Goal: Contribute content: Add original content to the website for others to see

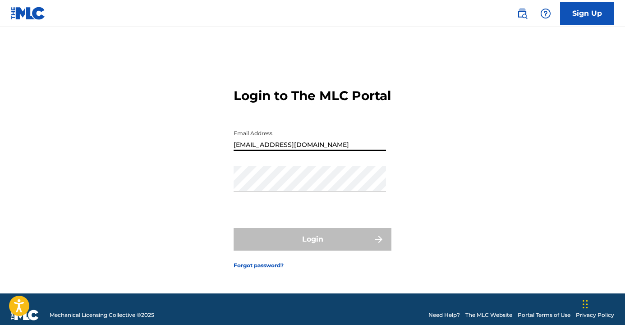
type input "[EMAIL_ADDRESS][DOMAIN_NAME]"
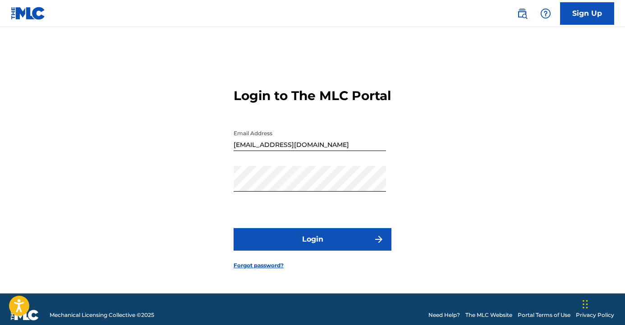
click at [334, 242] on button "Login" at bounding box center [313, 239] width 158 height 23
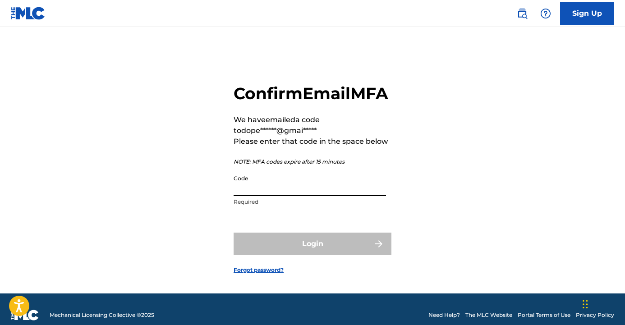
click at [308, 196] on input "Code" at bounding box center [310, 184] width 153 height 26
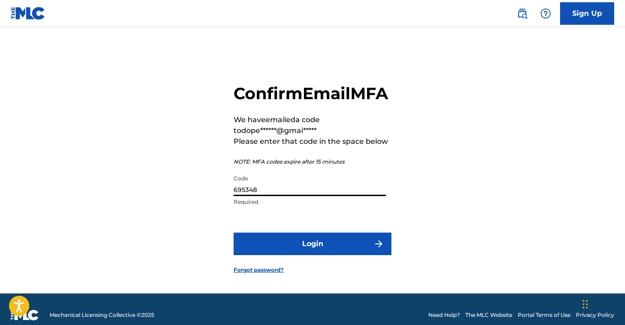
type input "695348"
click at [285, 255] on button "Login" at bounding box center [313, 244] width 158 height 23
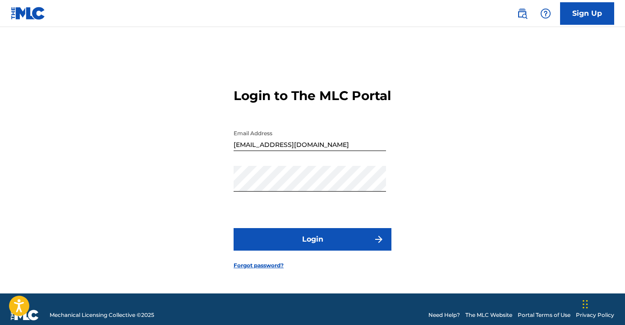
click at [336, 245] on button "Login" at bounding box center [313, 239] width 158 height 23
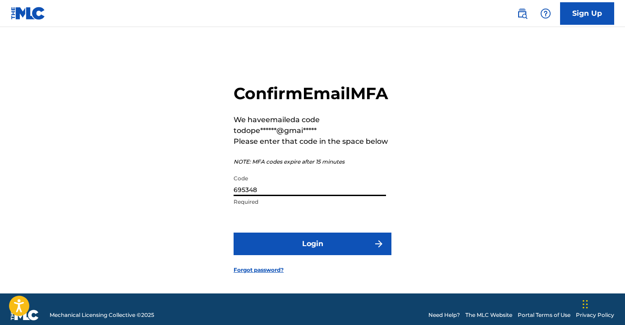
click at [272, 196] on input "695348" at bounding box center [310, 184] width 153 height 26
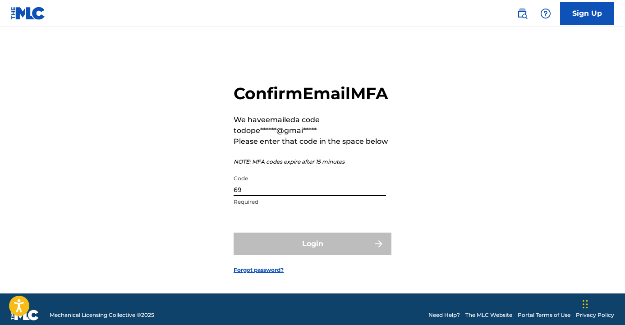
type input "6"
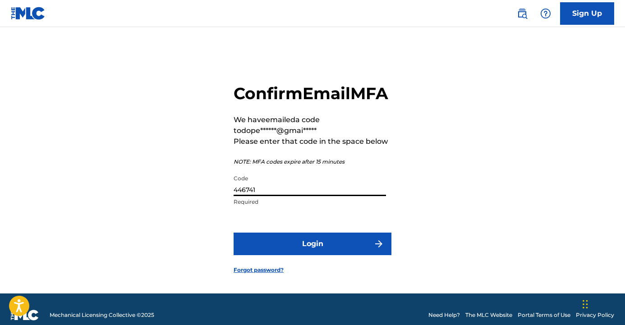
type input "446741"
click at [299, 255] on button "Login" at bounding box center [313, 244] width 158 height 23
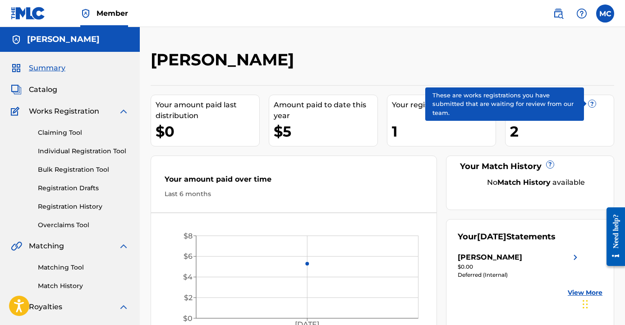
click at [592, 104] on span "?" at bounding box center [592, 103] width 7 height 7
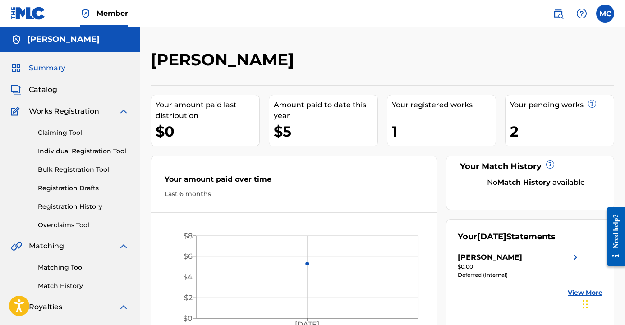
click at [526, 120] on div "Your pending works ? 2" at bounding box center [559, 121] width 109 height 52
click at [560, 12] on img at bounding box center [558, 13] width 11 height 11
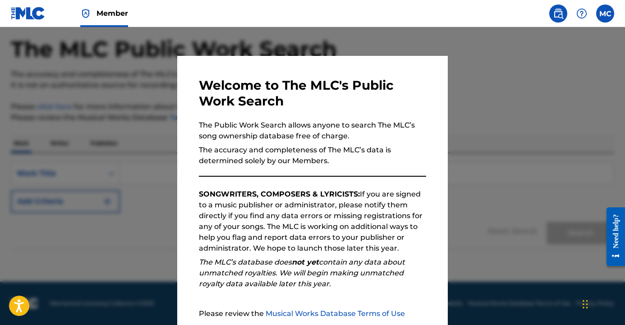
scroll to position [38, 0]
click at [541, 158] on div at bounding box center [312, 189] width 625 height 325
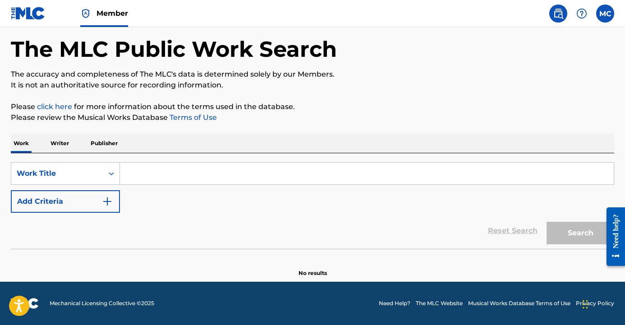
click at [607, 12] on label at bounding box center [606, 14] width 18 height 18
click at [606, 14] on input "MC [PERSON_NAME] [EMAIL_ADDRESS][DOMAIN_NAME] Notification Preferences Profile …" at bounding box center [606, 14] width 0 height 0
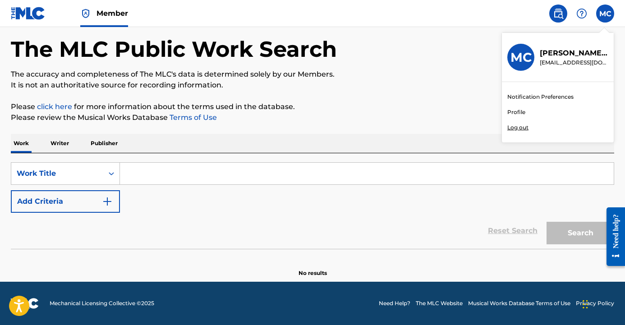
click at [520, 112] on link "Profile" at bounding box center [517, 112] width 18 height 8
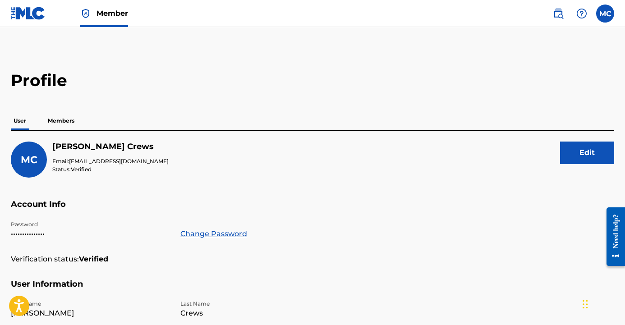
click at [26, 15] on img at bounding box center [28, 13] width 35 height 13
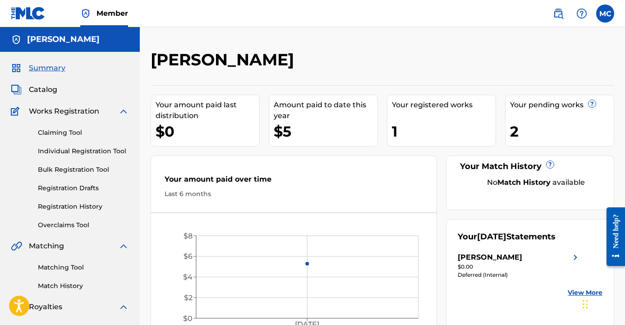
click at [42, 85] on span "Catalog" at bounding box center [43, 89] width 28 height 11
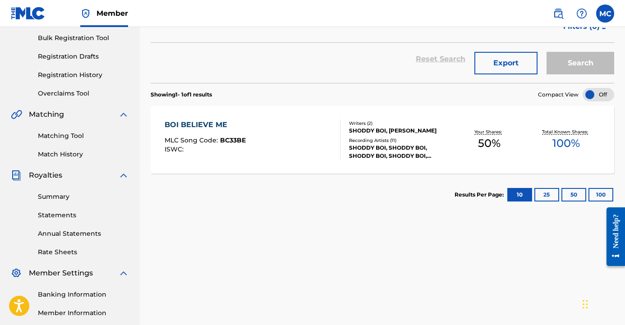
scroll to position [138, 0]
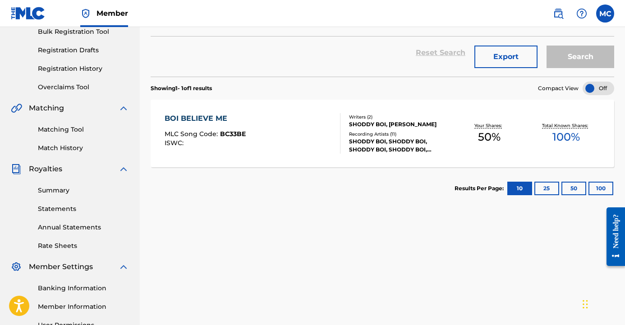
click at [543, 189] on button "25" at bounding box center [547, 189] width 25 height 14
click at [569, 189] on button "50" at bounding box center [574, 189] width 25 height 14
click at [596, 190] on button "100" at bounding box center [601, 189] width 25 height 14
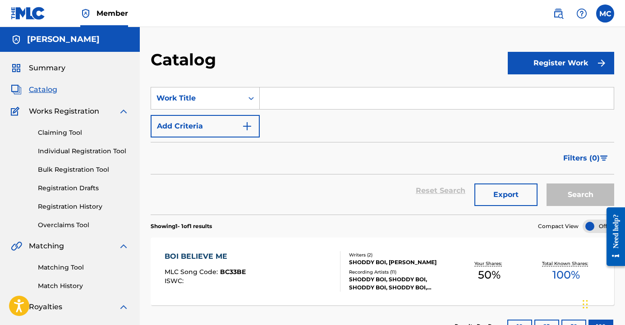
scroll to position [0, 0]
click at [559, 64] on button "Register Work" at bounding box center [561, 63] width 106 height 23
click at [530, 93] on link "Individual" at bounding box center [561, 93] width 106 height 22
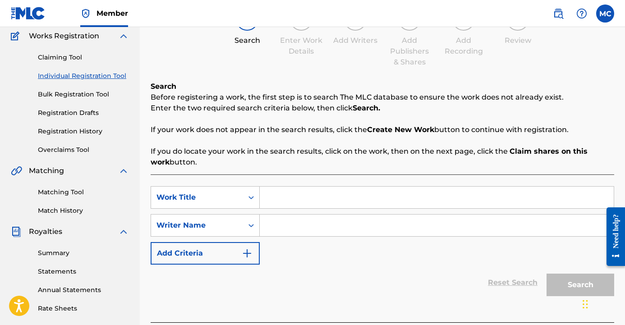
scroll to position [76, 0]
click at [305, 201] on input "Search Form" at bounding box center [437, 197] width 354 height 22
type input "what you want"
click at [294, 232] on input "Search Form" at bounding box center [437, 225] width 354 height 22
type input "s"
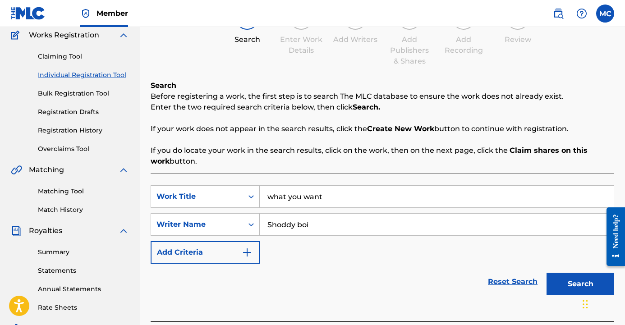
type input "Shoddy boi"
click at [569, 291] on button "Search" at bounding box center [581, 284] width 68 height 23
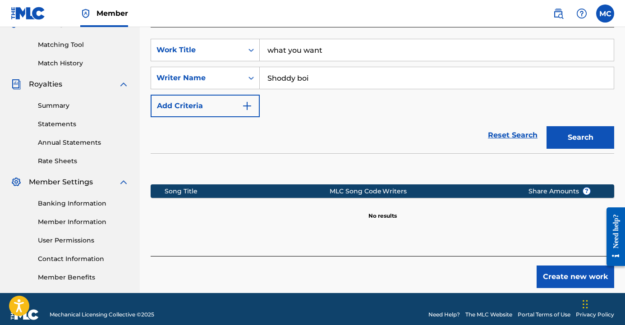
scroll to position [233, 0]
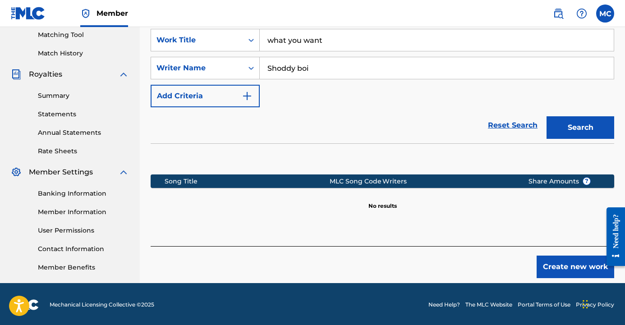
click at [568, 265] on button "Create new work" at bounding box center [576, 267] width 78 height 23
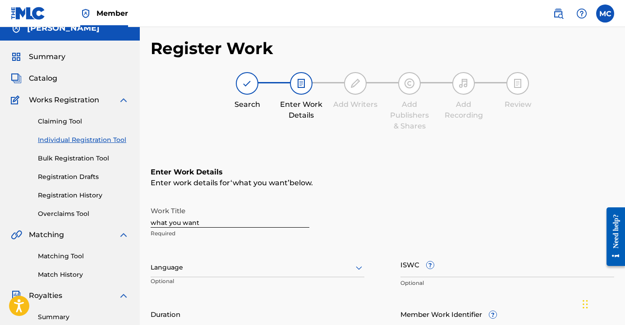
scroll to position [11, 0]
click at [83, 176] on link "Registration Drafts" at bounding box center [83, 177] width 91 height 9
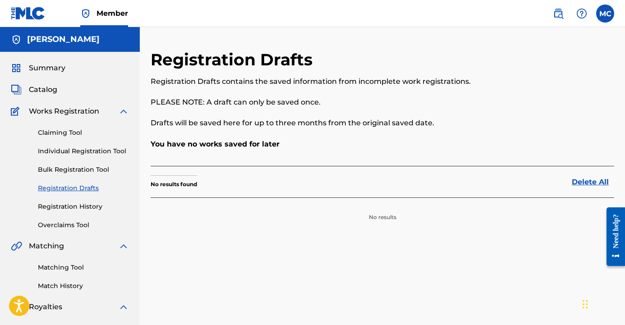
click at [76, 212] on div "Claiming Tool Individual Registration Tool Bulk Registration Tool Registration …" at bounding box center [70, 173] width 118 height 113
click at [76, 210] on link "Registration History" at bounding box center [83, 206] width 91 height 9
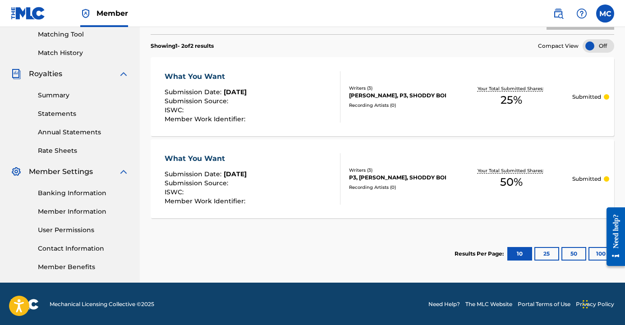
scroll to position [234, 0]
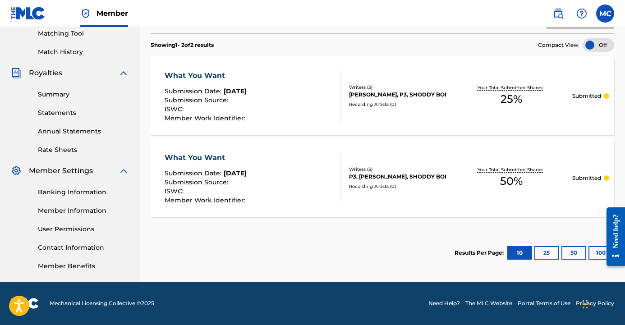
click at [478, 174] on div "Your Total Submitted Shares: 50 %" at bounding box center [512, 178] width 122 height 28
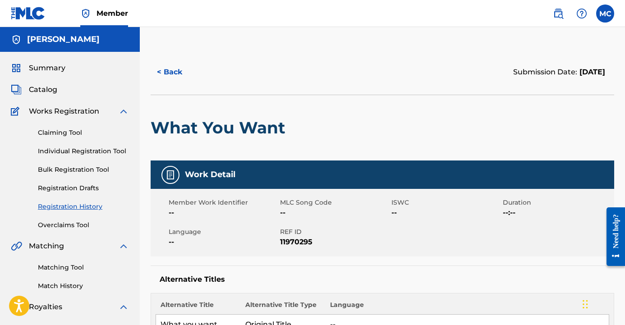
click at [54, 89] on span "Catalog" at bounding box center [43, 89] width 28 height 11
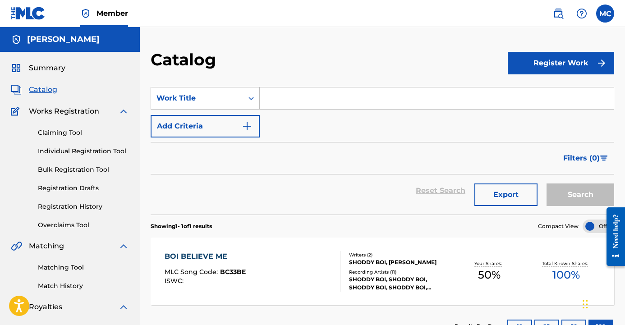
click at [581, 68] on button "Register Work" at bounding box center [561, 63] width 106 height 23
click at [564, 95] on link "Individual" at bounding box center [561, 93] width 106 height 22
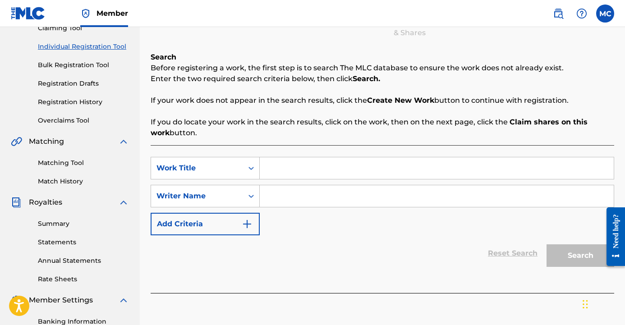
scroll to position [117, 0]
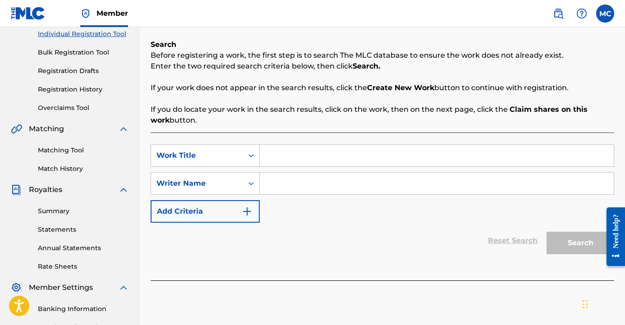
click at [357, 152] on input "Search Form" at bounding box center [437, 156] width 354 height 22
click at [287, 159] on input "ormeta" at bounding box center [437, 156] width 354 height 22
click at [274, 158] on input "ormerta" at bounding box center [437, 156] width 354 height 22
type input "omerta"
click at [310, 187] on input "Search Form" at bounding box center [437, 184] width 354 height 22
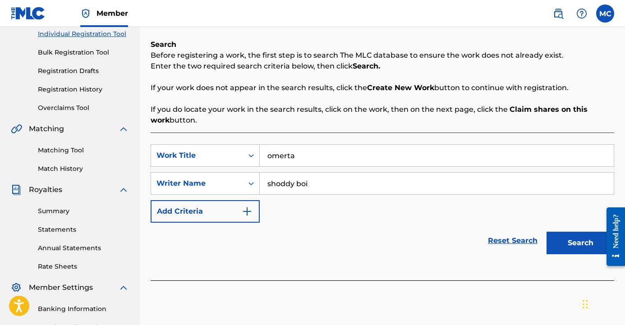
type input "shoddy boi"
click at [558, 247] on button "Search" at bounding box center [581, 243] width 68 height 23
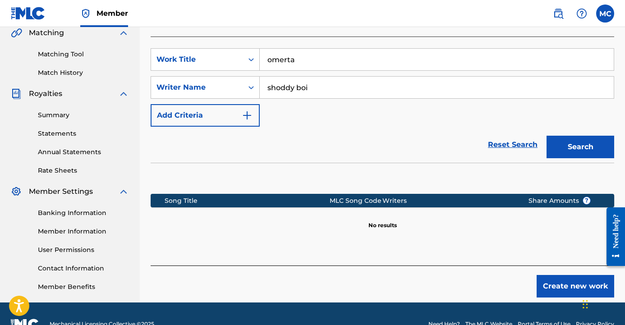
scroll to position [234, 0]
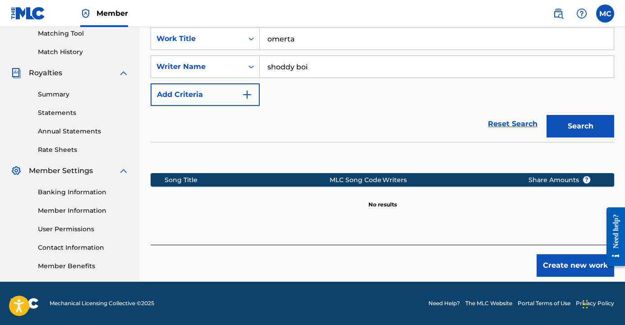
click at [562, 266] on button "Create new work" at bounding box center [576, 265] width 78 height 23
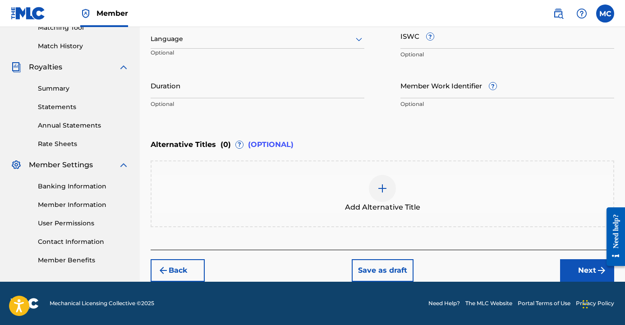
scroll to position [240, 0]
click at [566, 272] on button "Next" at bounding box center [587, 270] width 54 height 23
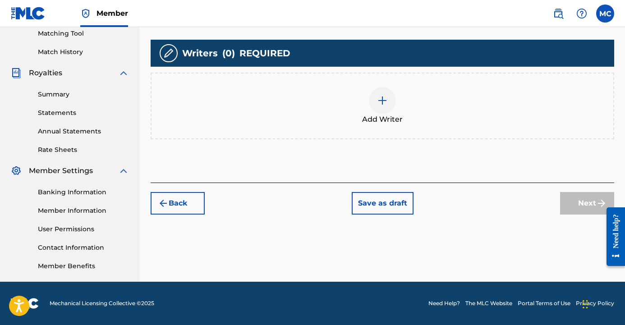
scroll to position [234, 0]
click at [378, 102] on img at bounding box center [382, 100] width 11 height 11
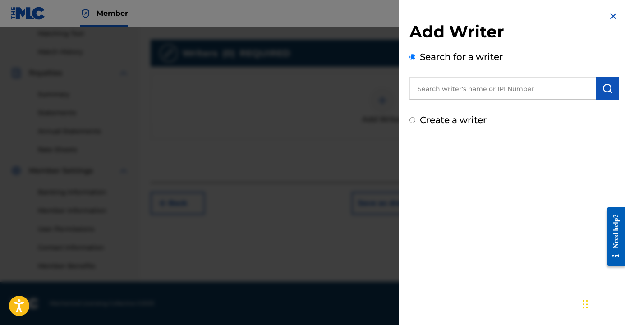
click at [466, 90] on input "text" at bounding box center [503, 88] width 187 height 23
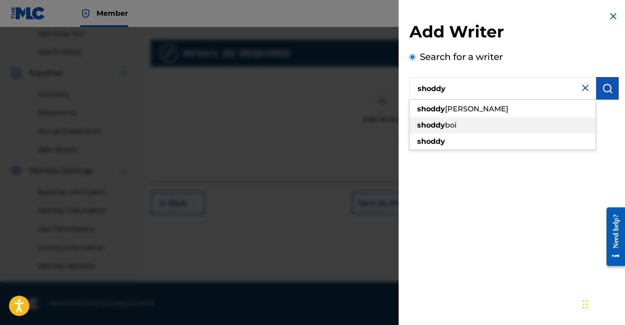
click at [459, 122] on div "shoddy boi" at bounding box center [503, 125] width 186 height 16
type input "shoddy boi"
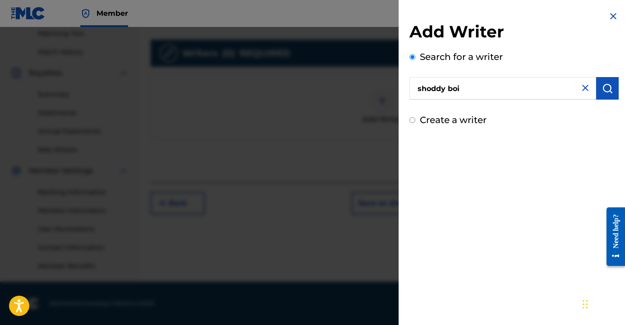
click at [605, 82] on button "submit" at bounding box center [608, 88] width 23 height 23
click at [598, 92] on button "submit" at bounding box center [608, 88] width 23 height 23
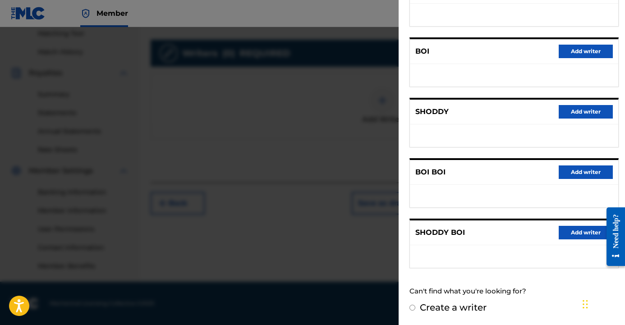
scroll to position [142, 0]
click at [584, 228] on button "Add writer" at bounding box center [586, 234] width 54 height 14
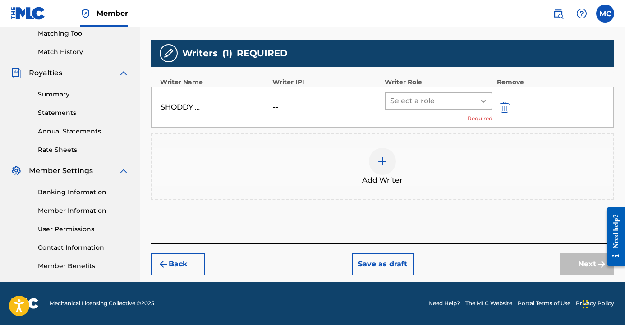
click at [482, 102] on icon at bounding box center [483, 101] width 9 height 9
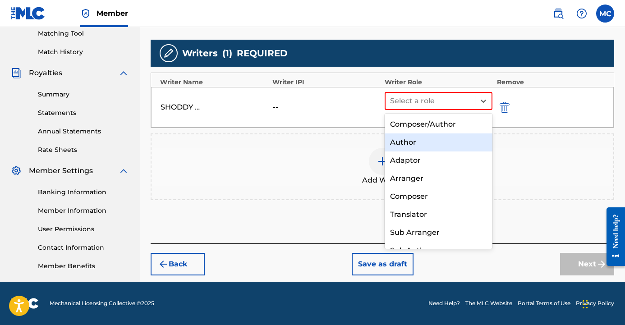
click at [435, 143] on div "Author" at bounding box center [439, 143] width 108 height 18
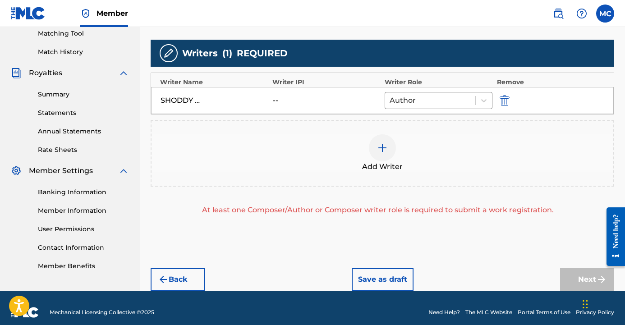
click at [390, 150] on div at bounding box center [382, 147] width 27 height 27
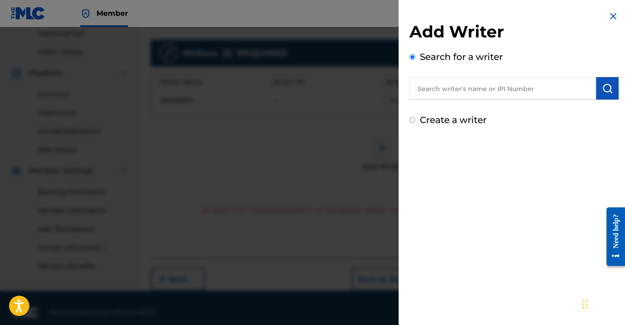
click at [455, 92] on input "text" at bounding box center [503, 88] width 187 height 23
type input "p3"
click at [604, 91] on img "submit" at bounding box center [607, 88] width 11 height 11
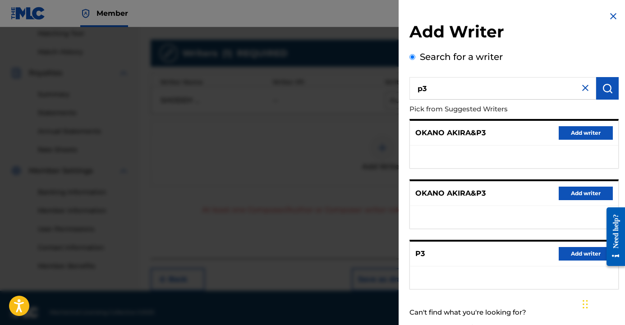
click at [567, 250] on button "Add writer" at bounding box center [586, 254] width 54 height 14
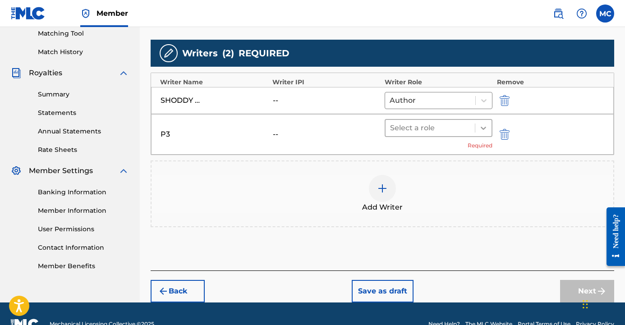
click at [488, 129] on icon at bounding box center [483, 128] width 9 height 9
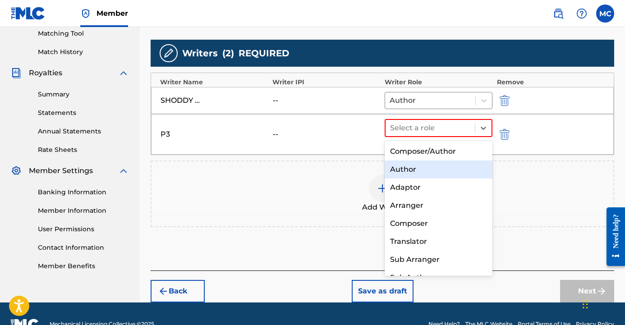
click at [416, 169] on div "Author" at bounding box center [439, 170] width 108 height 18
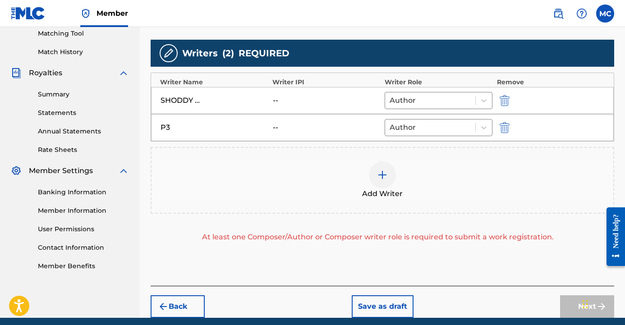
click at [381, 172] on img at bounding box center [382, 175] width 11 height 11
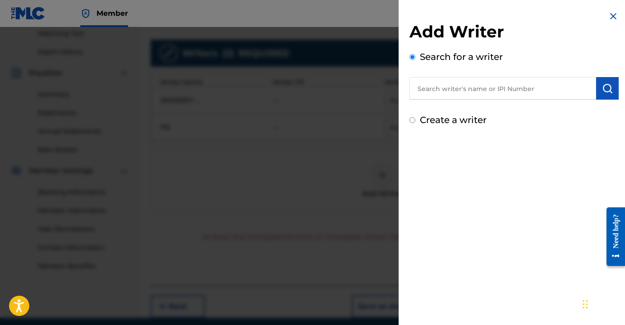
click at [439, 91] on input "text" at bounding box center [503, 88] width 187 height 23
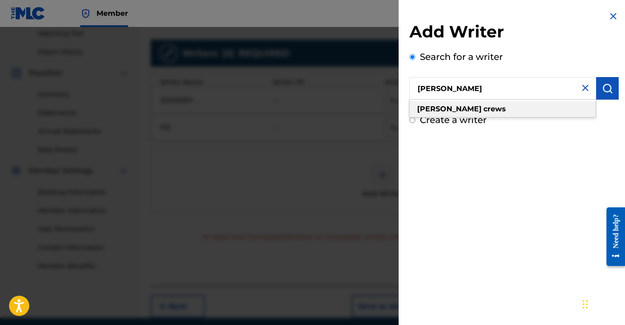
type input "[PERSON_NAME]"
click at [484, 109] on strong "crews" at bounding box center [495, 109] width 23 height 9
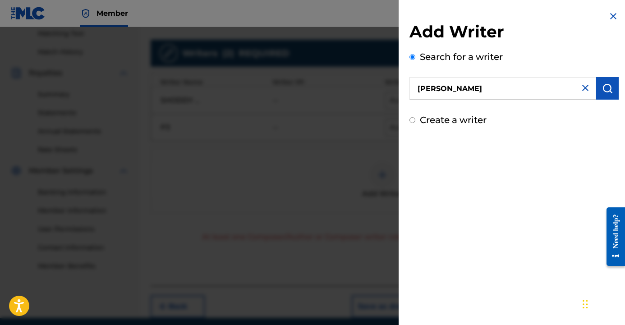
click at [605, 90] on img "submit" at bounding box center [607, 88] width 11 height 11
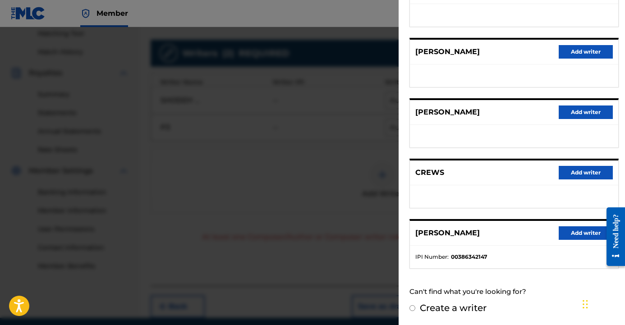
click at [581, 233] on button "Add writer" at bounding box center [586, 234] width 54 height 14
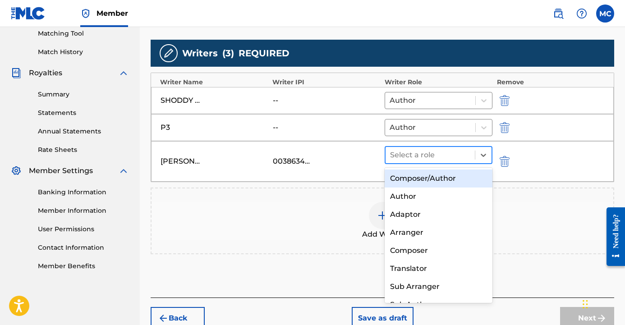
click at [473, 150] on div "Select a role" at bounding box center [430, 155] width 89 height 16
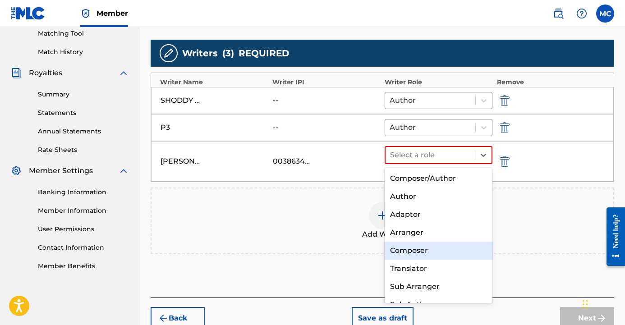
click at [444, 253] on div "Composer" at bounding box center [439, 251] width 108 height 18
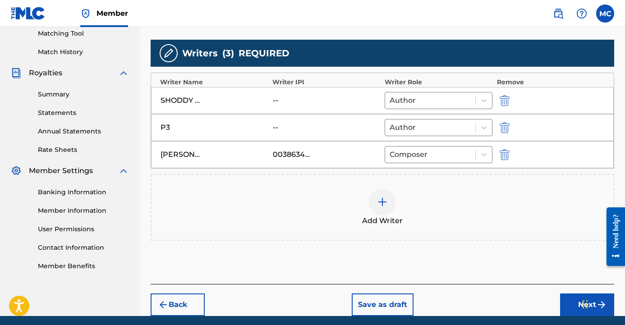
click at [571, 302] on button "Next" at bounding box center [587, 305] width 54 height 23
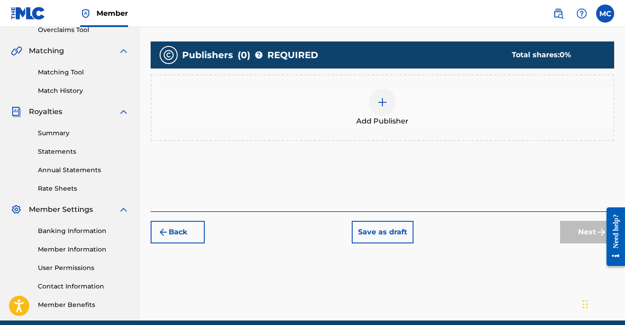
scroll to position [196, 0]
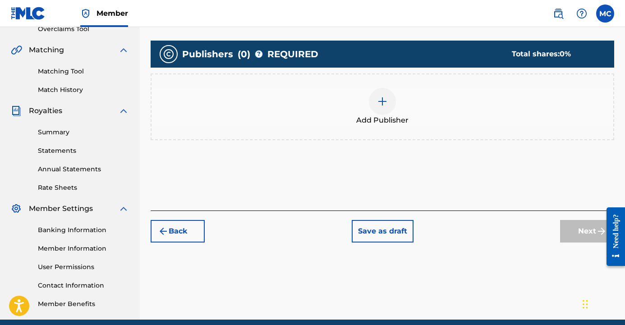
click at [387, 103] on img at bounding box center [382, 101] width 11 height 11
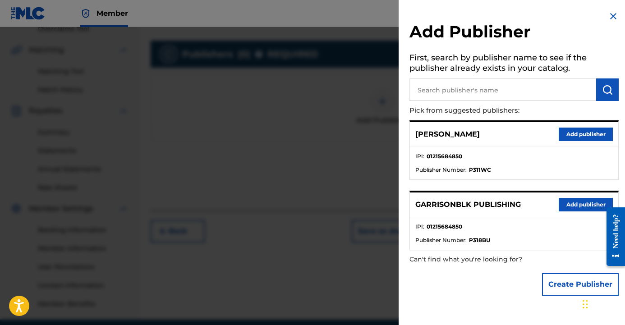
click at [584, 203] on button "Add publisher" at bounding box center [586, 205] width 54 height 14
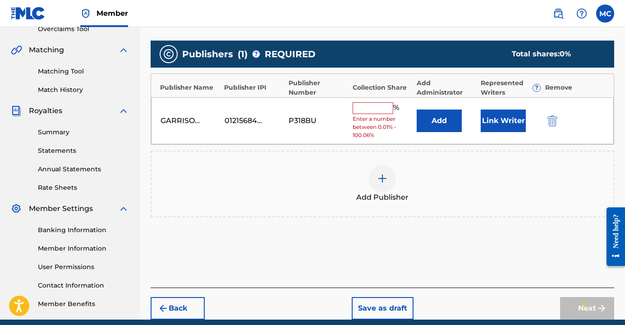
click at [365, 112] on input "text" at bounding box center [373, 108] width 41 height 12
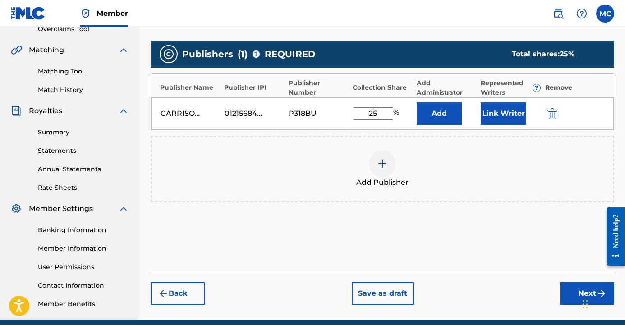
click at [505, 113] on button "Link Writer" at bounding box center [503, 113] width 45 height 23
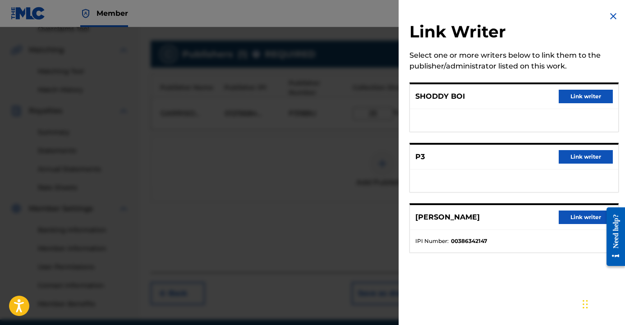
click at [566, 218] on button "Link writer" at bounding box center [586, 218] width 54 height 14
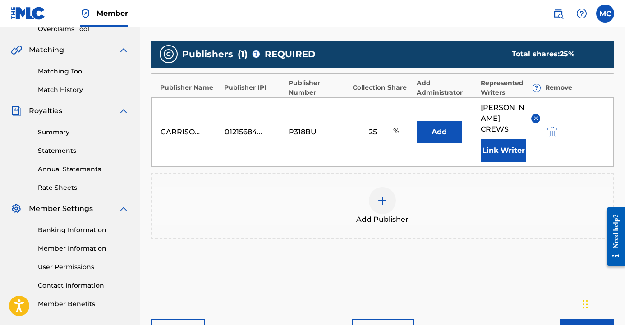
click at [375, 126] on input "25" at bounding box center [373, 132] width 41 height 13
click at [379, 127] on input "25" at bounding box center [373, 132] width 41 height 13
type input "2"
type input "50"
click at [494, 143] on button "Link Writer" at bounding box center [503, 150] width 45 height 23
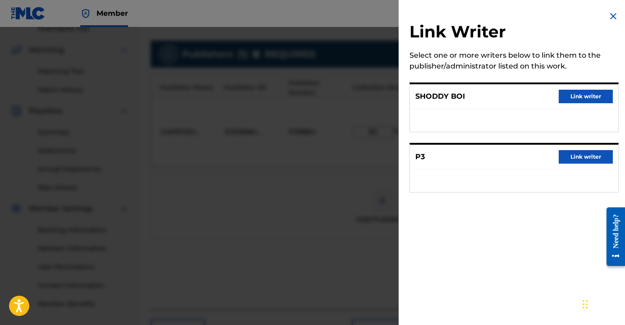
click at [612, 16] on img at bounding box center [613, 16] width 11 height 11
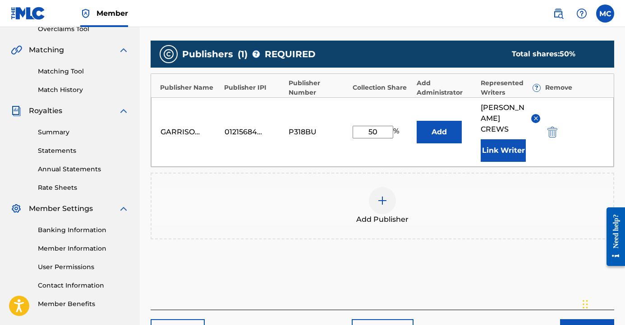
click at [379, 198] on div at bounding box center [382, 200] width 27 height 27
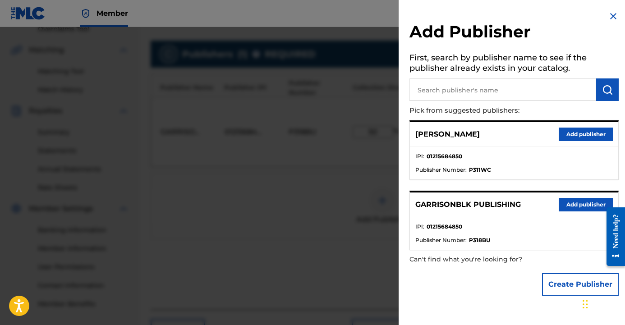
click at [537, 90] on input "text" at bounding box center [503, 90] width 187 height 23
type input "t"
type input "shoddy boi"
click at [610, 17] on img at bounding box center [613, 16] width 11 height 11
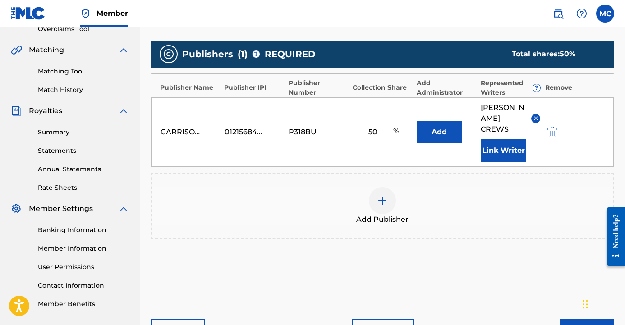
click at [567, 319] on button "Next" at bounding box center [587, 330] width 54 height 23
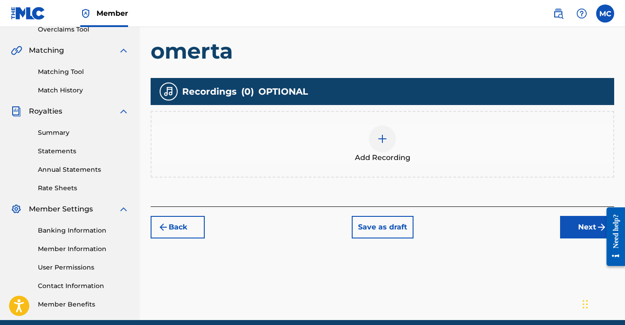
scroll to position [235, 0]
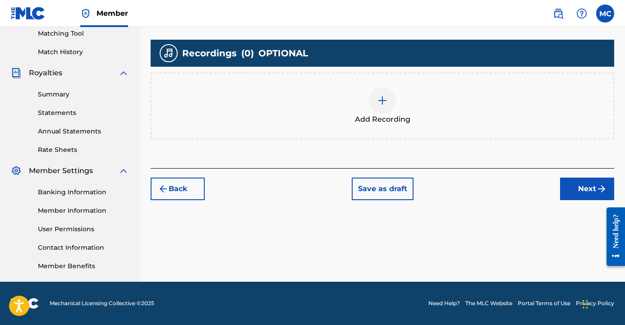
click at [590, 185] on button "Next" at bounding box center [587, 189] width 54 height 23
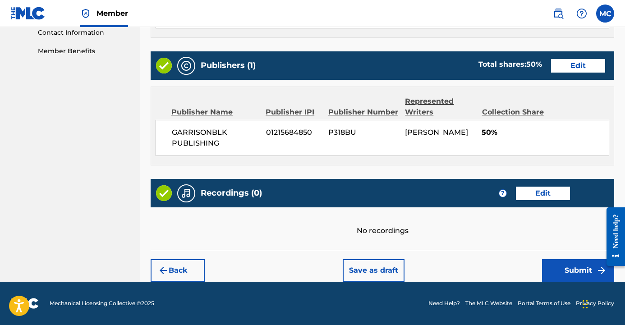
scroll to position [449, 0]
click at [573, 260] on button "Submit" at bounding box center [578, 270] width 72 height 23
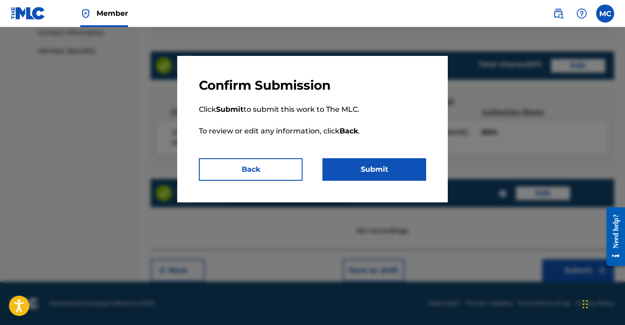
click at [402, 166] on button "Submit" at bounding box center [375, 169] width 104 height 23
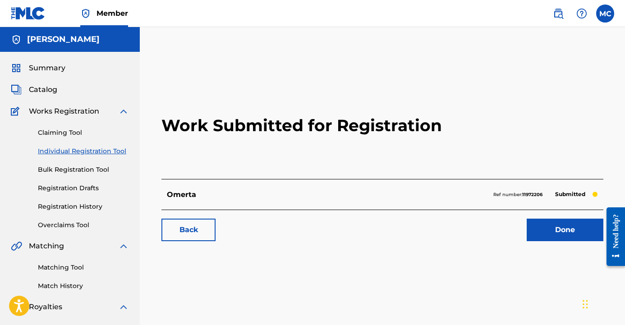
click at [48, 91] on span "Catalog" at bounding box center [43, 89] width 28 height 11
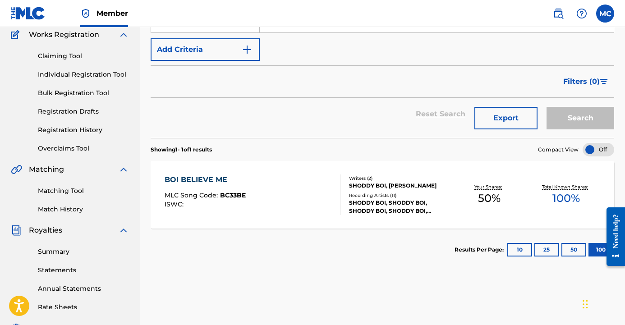
scroll to position [81, 0]
